Goal: Use online tool/utility: Utilize a website feature to perform a specific function

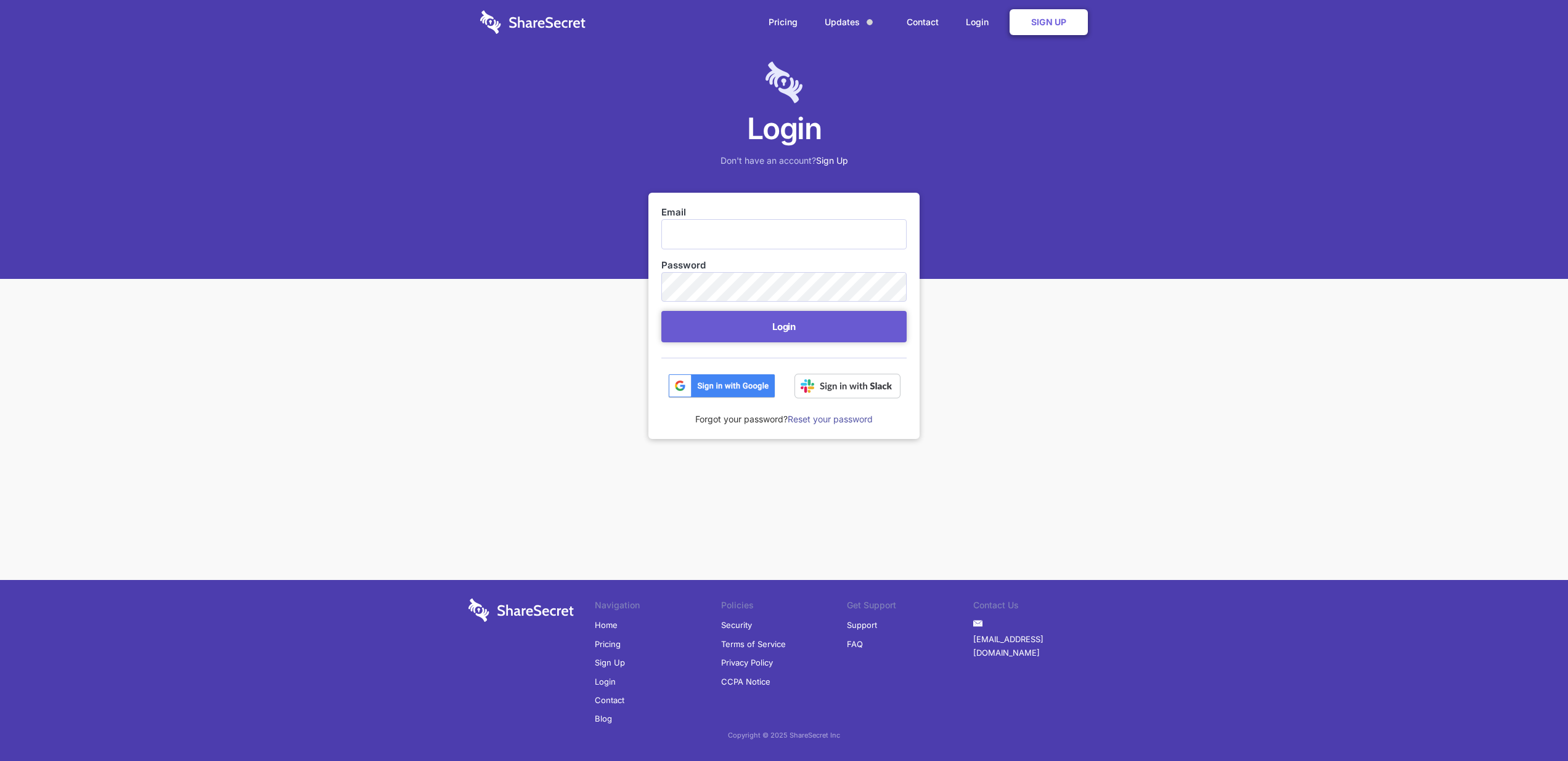
type input "[EMAIL_ADDRESS][DOMAIN_NAME]"
click at [772, 315] on button "Login" at bounding box center [784, 326] width 246 height 31
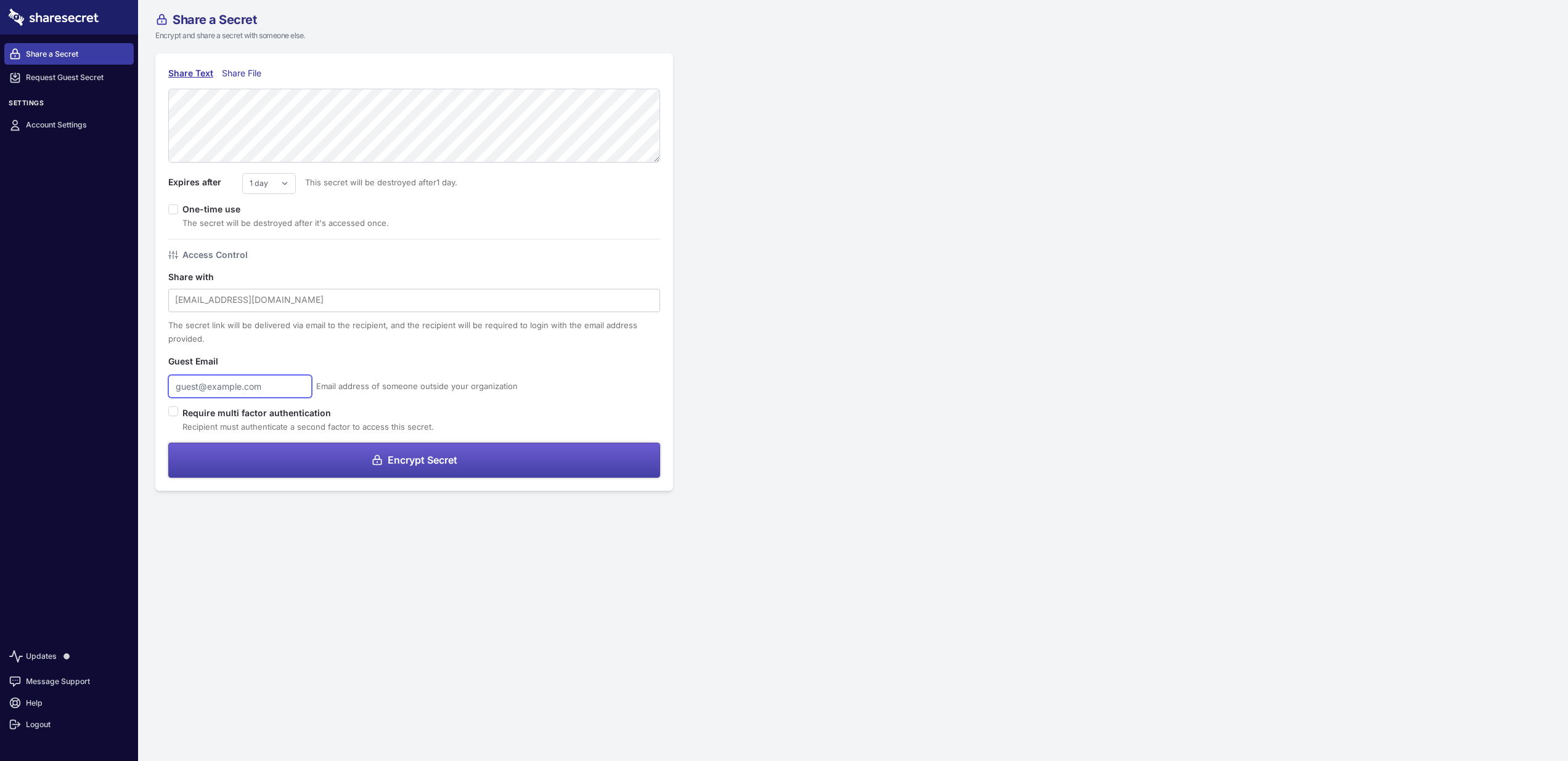
type input "[EMAIL_ADDRESS][DOMAIN_NAME]"
click at [419, 463] on span "Encrypt Secret" at bounding box center [422, 460] width 70 height 10
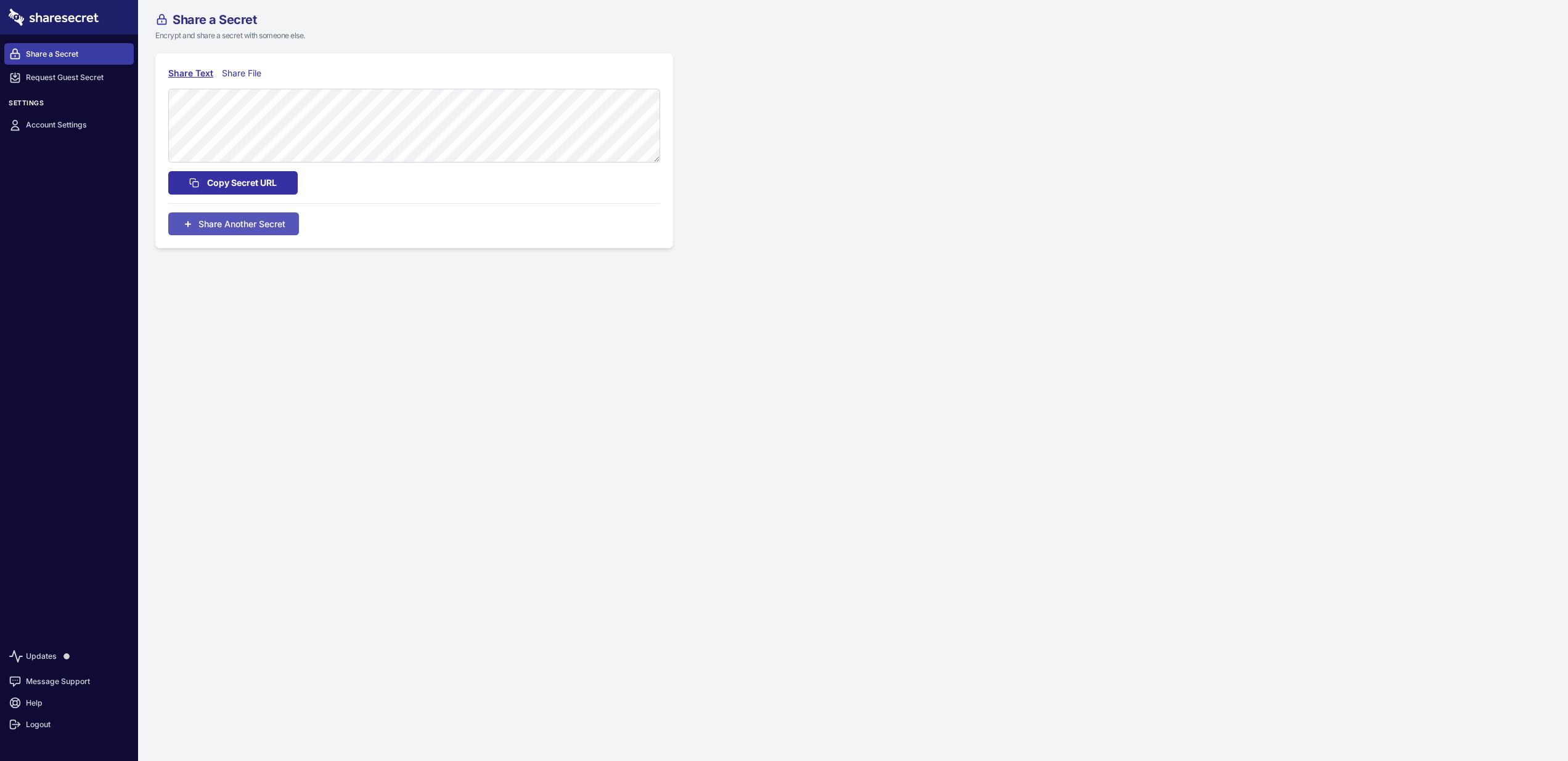
click at [254, 180] on span "Copy Secret URL" at bounding box center [242, 182] width 70 height 13
click at [207, 237] on span "Share Another Secret" at bounding box center [242, 235] width 87 height 13
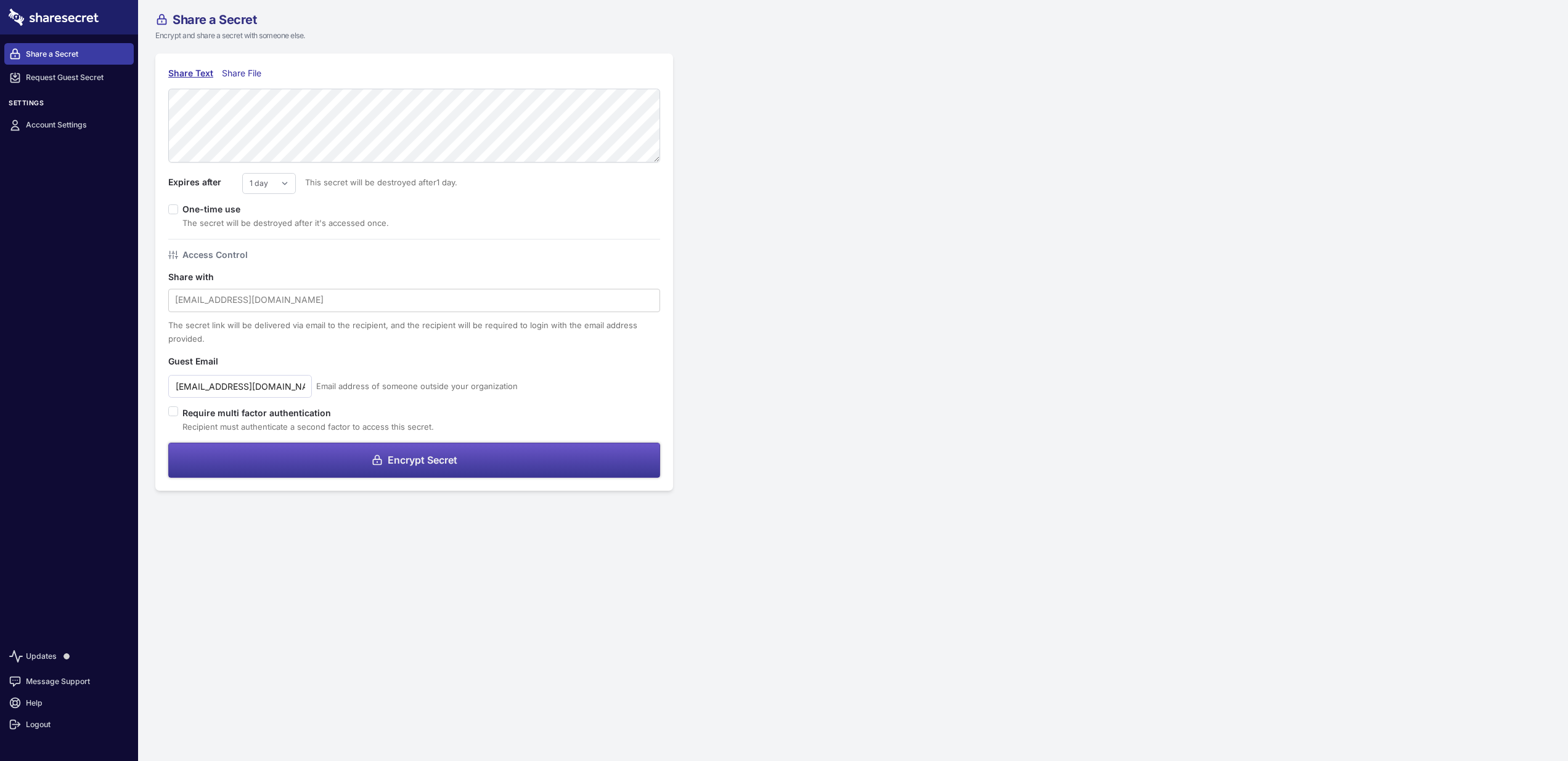
click at [418, 466] on button "Encrypt Secret" at bounding box center [414, 461] width 492 height 35
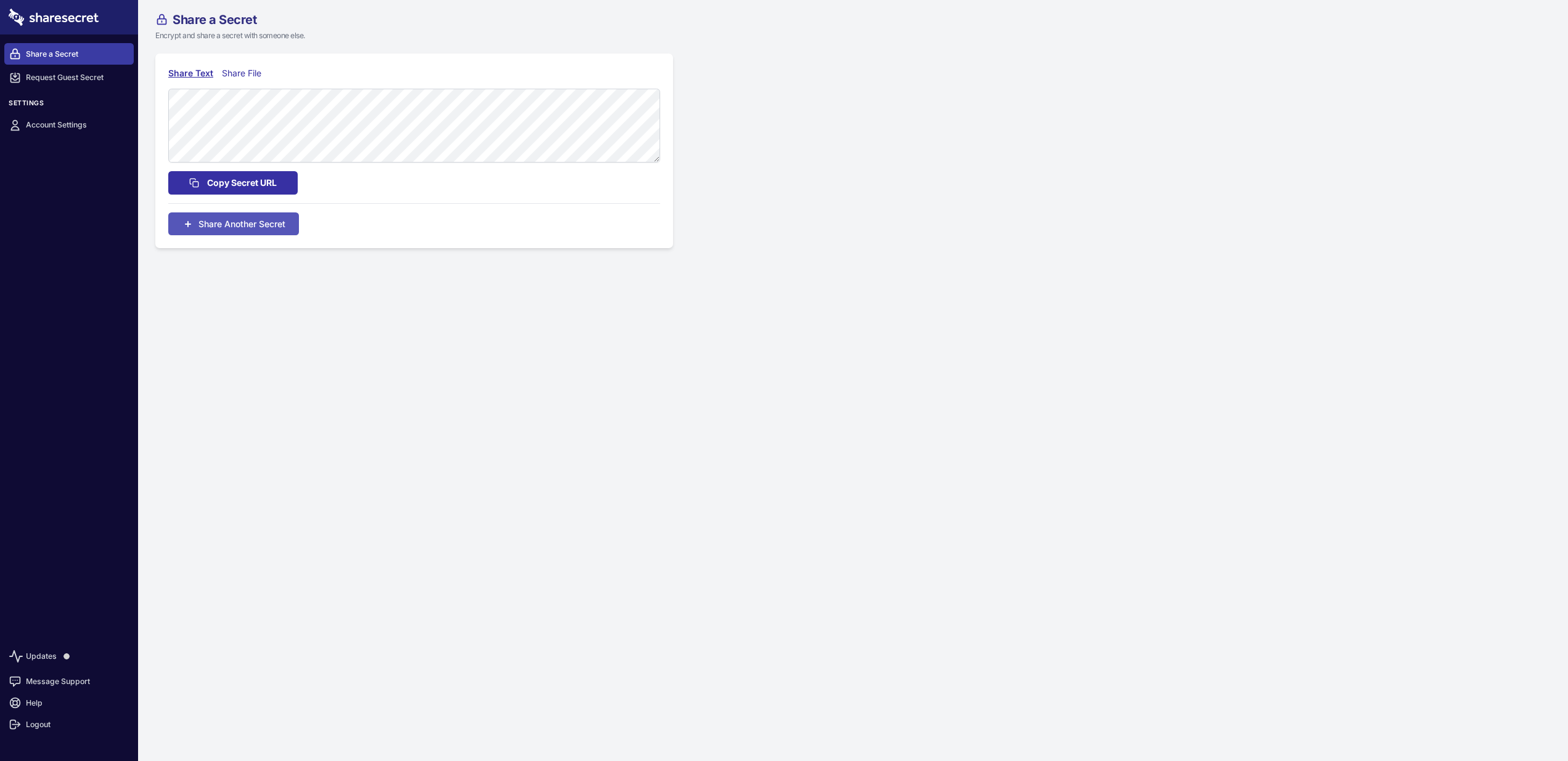
click at [254, 180] on span "Copy Secret URL" at bounding box center [242, 182] width 70 height 13
